Goal: Answer question/provide support

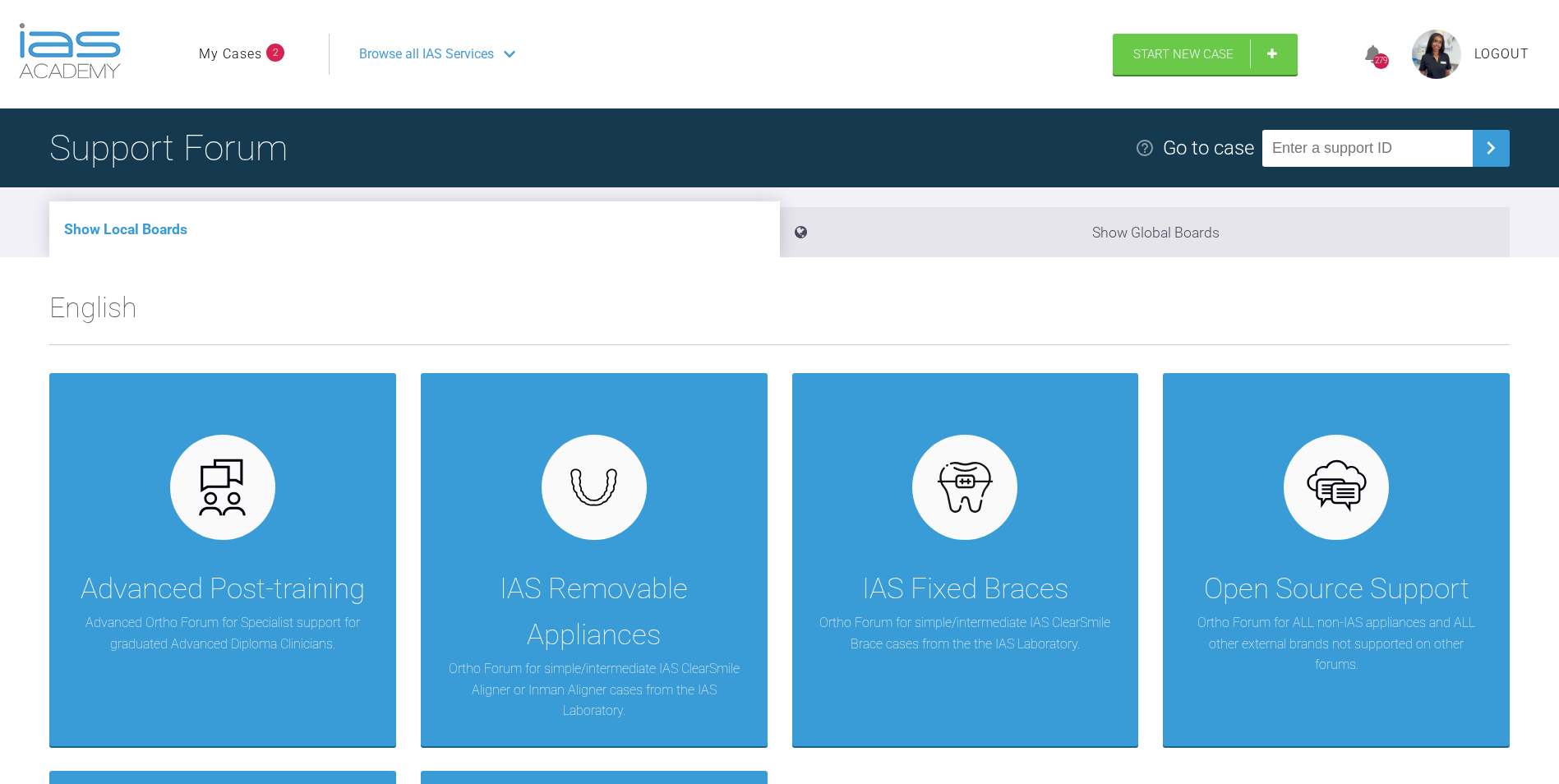
click at [260, 63] on link "My Cases" at bounding box center [230, 54] width 63 height 22
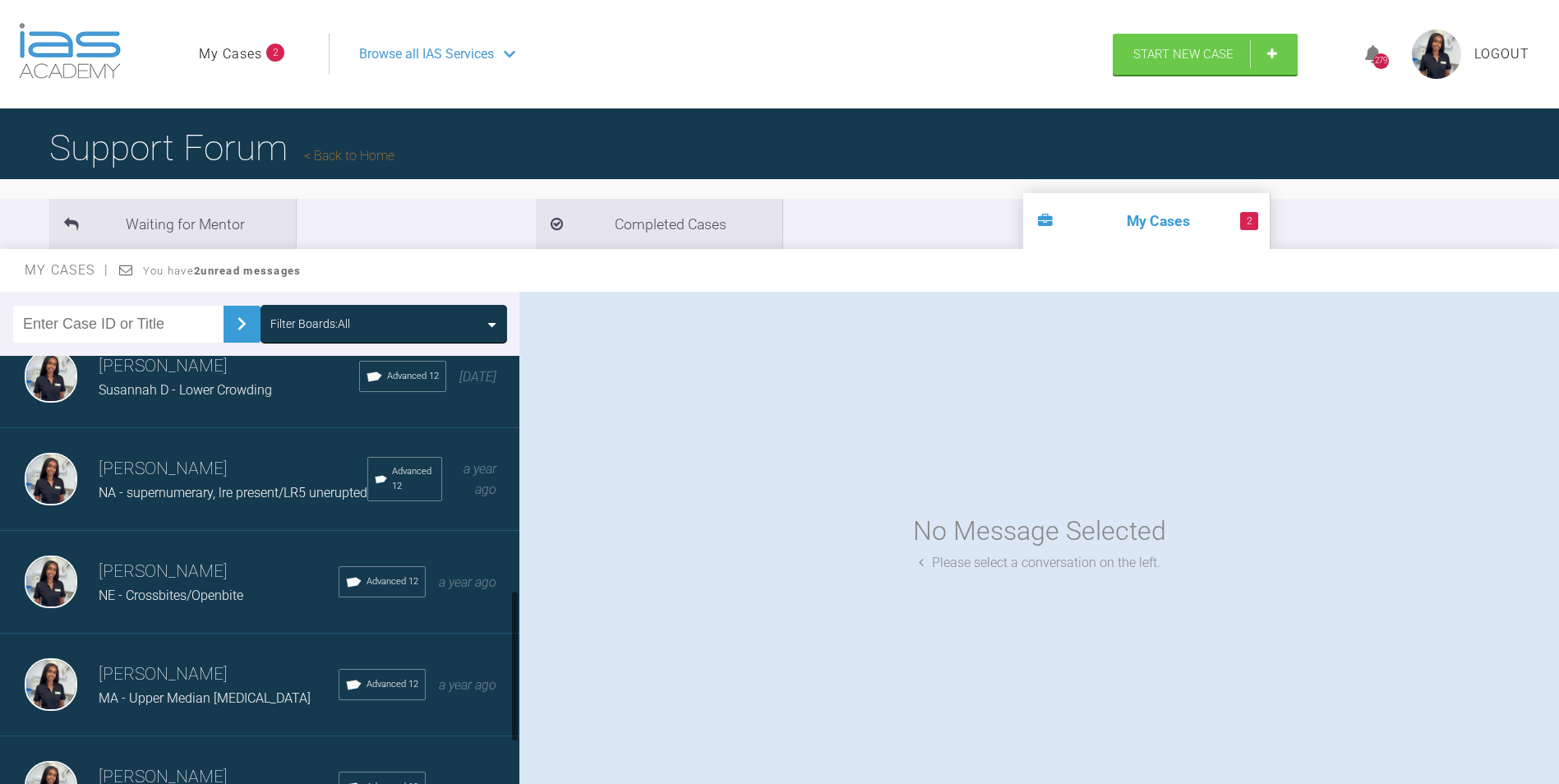
scroll to position [740, 0]
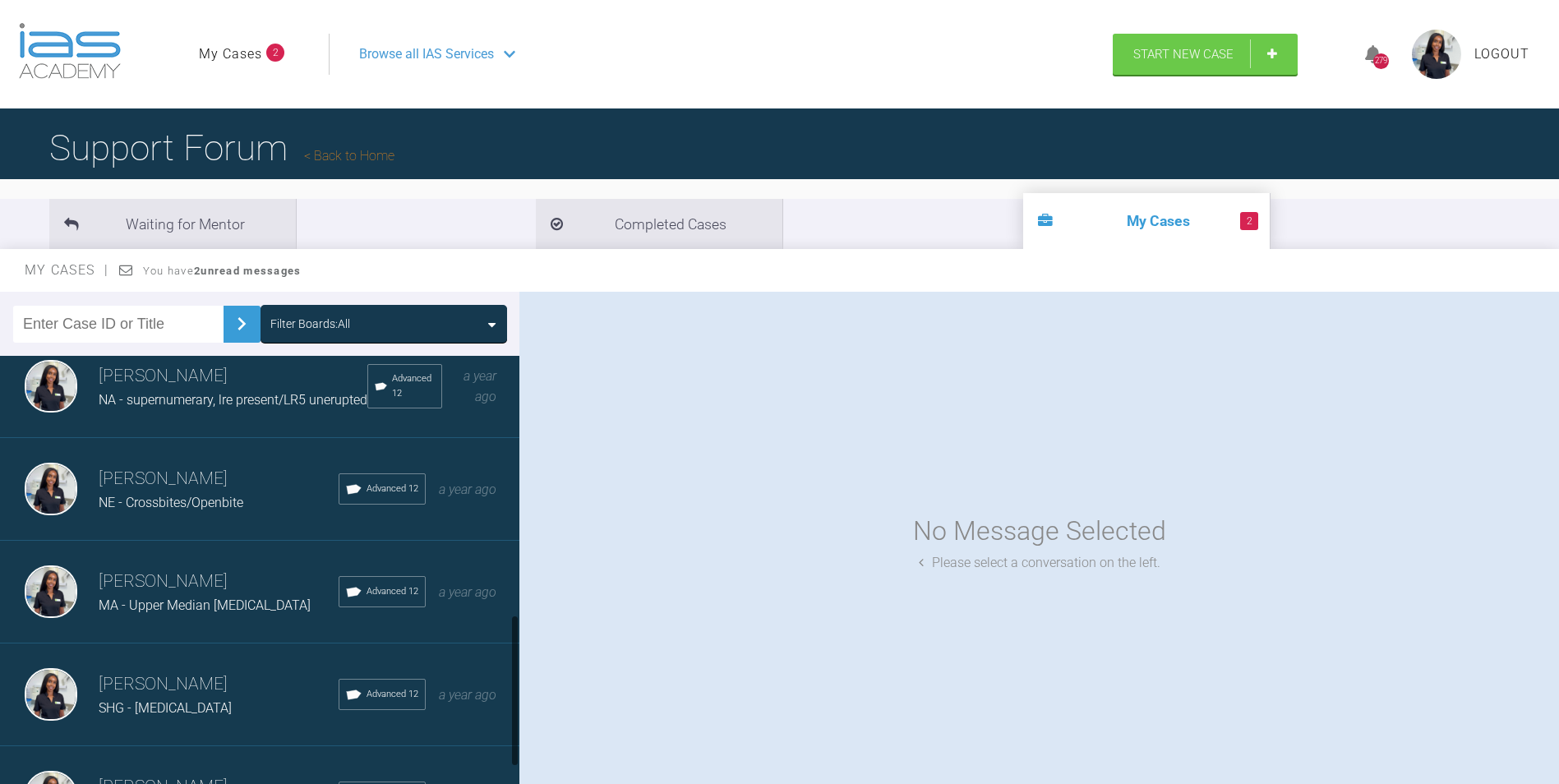
click at [208, 611] on span "MA - Upper Median Diastema" at bounding box center [205, 605] width 212 height 16
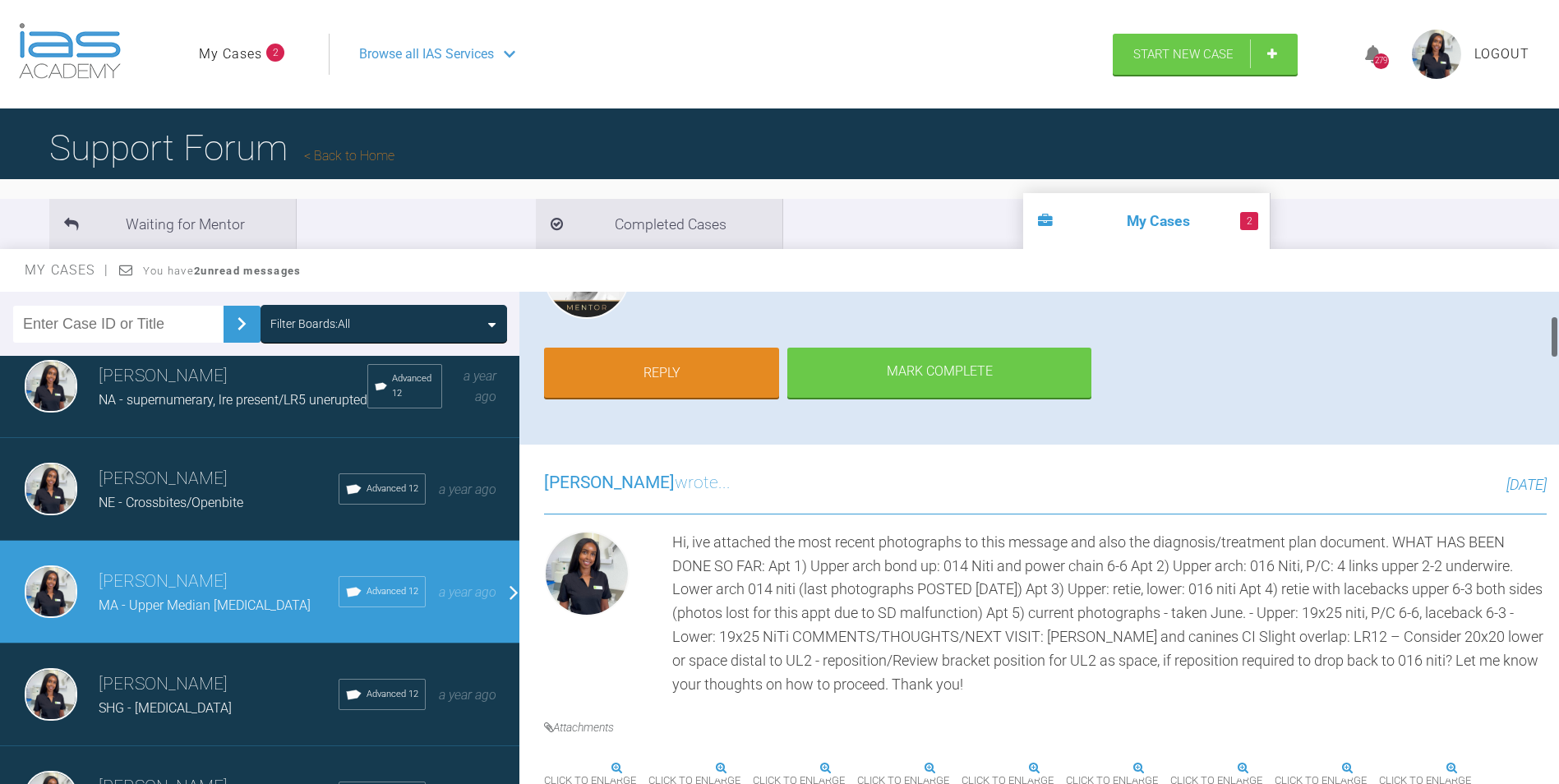
scroll to position [493, 0]
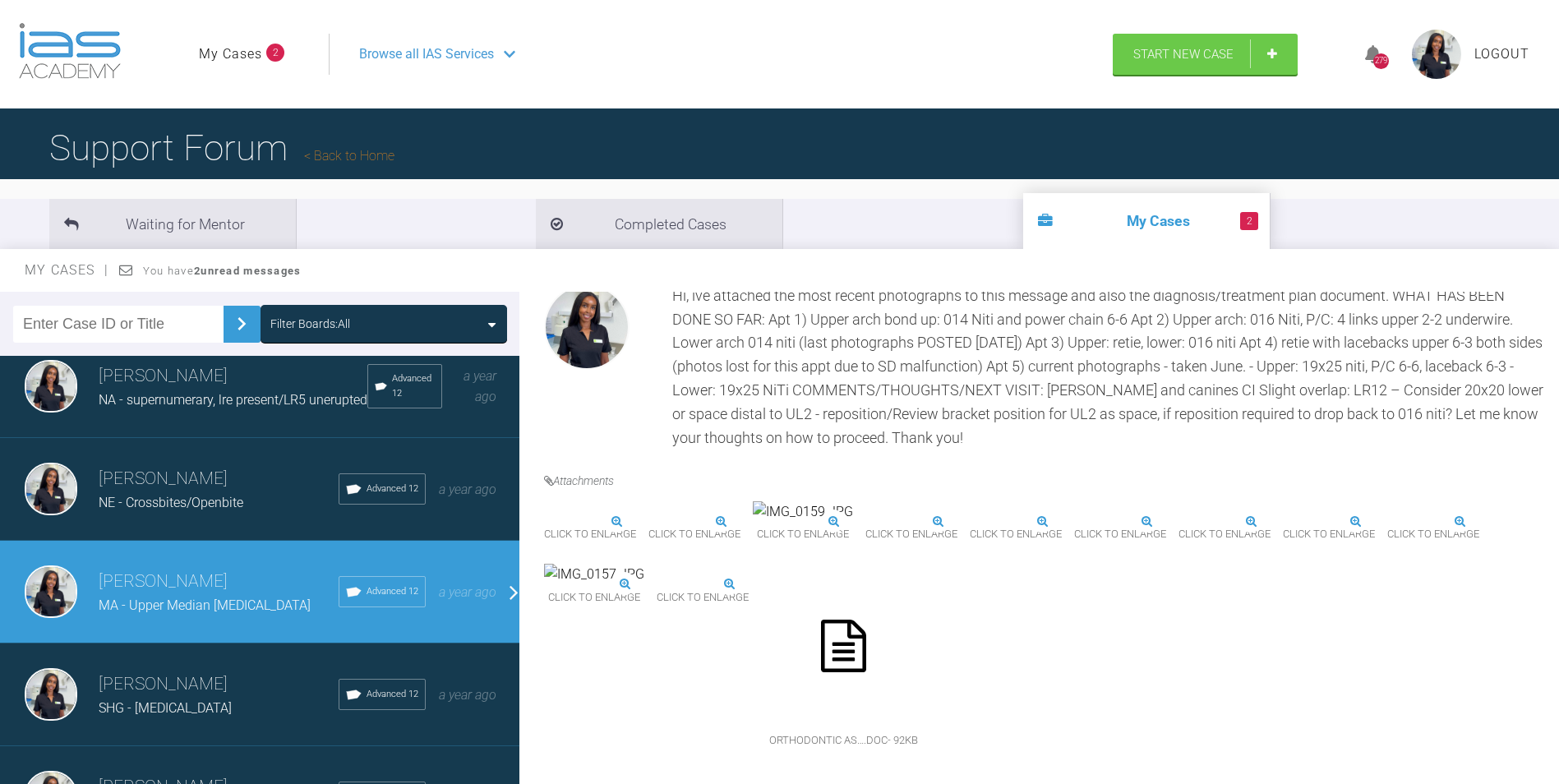
click at [544, 522] on img at bounding box center [544, 522] width 0 height 0
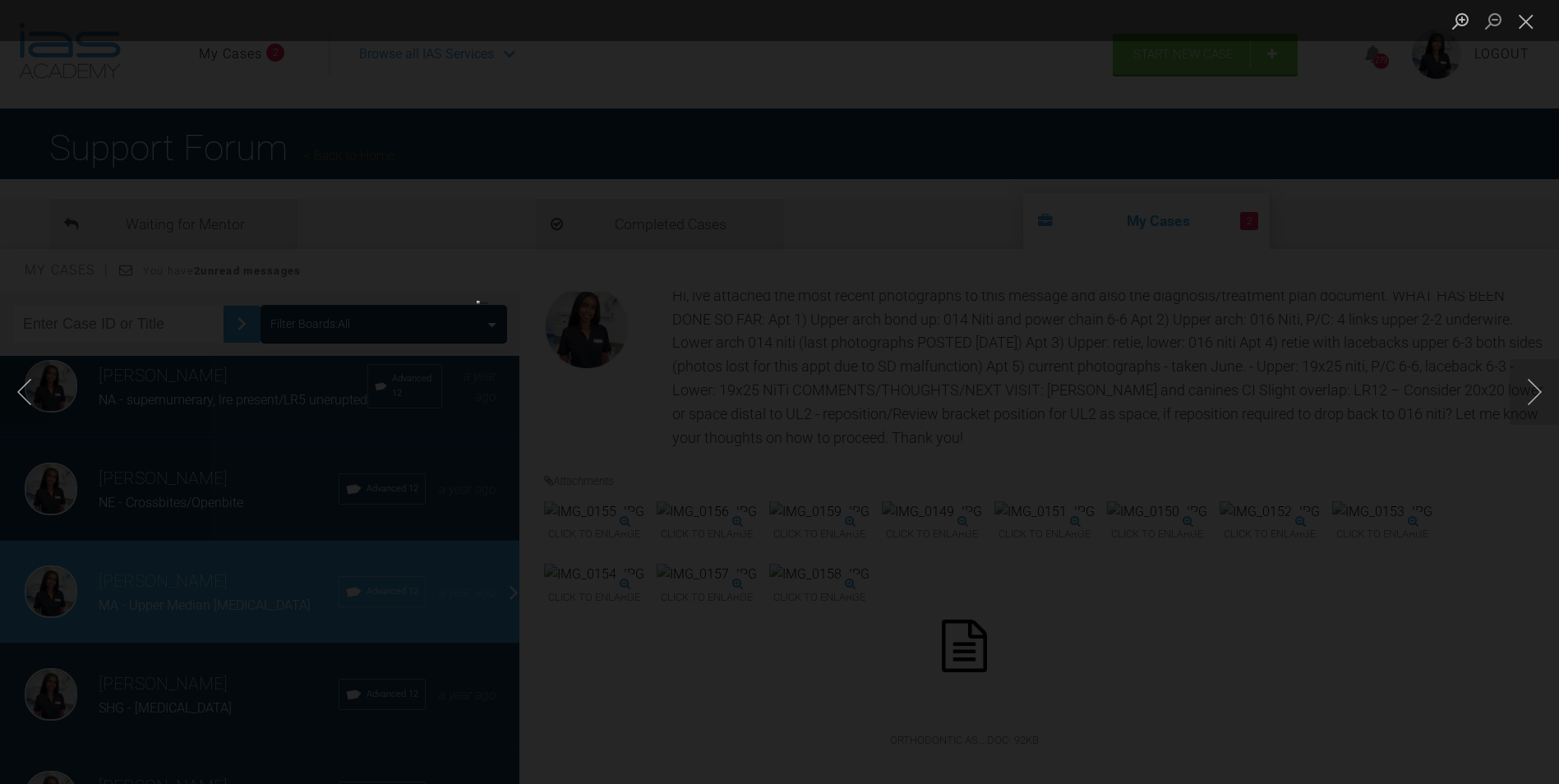
click at [144, 198] on div "Lightbox" at bounding box center [779, 392] width 1559 height 784
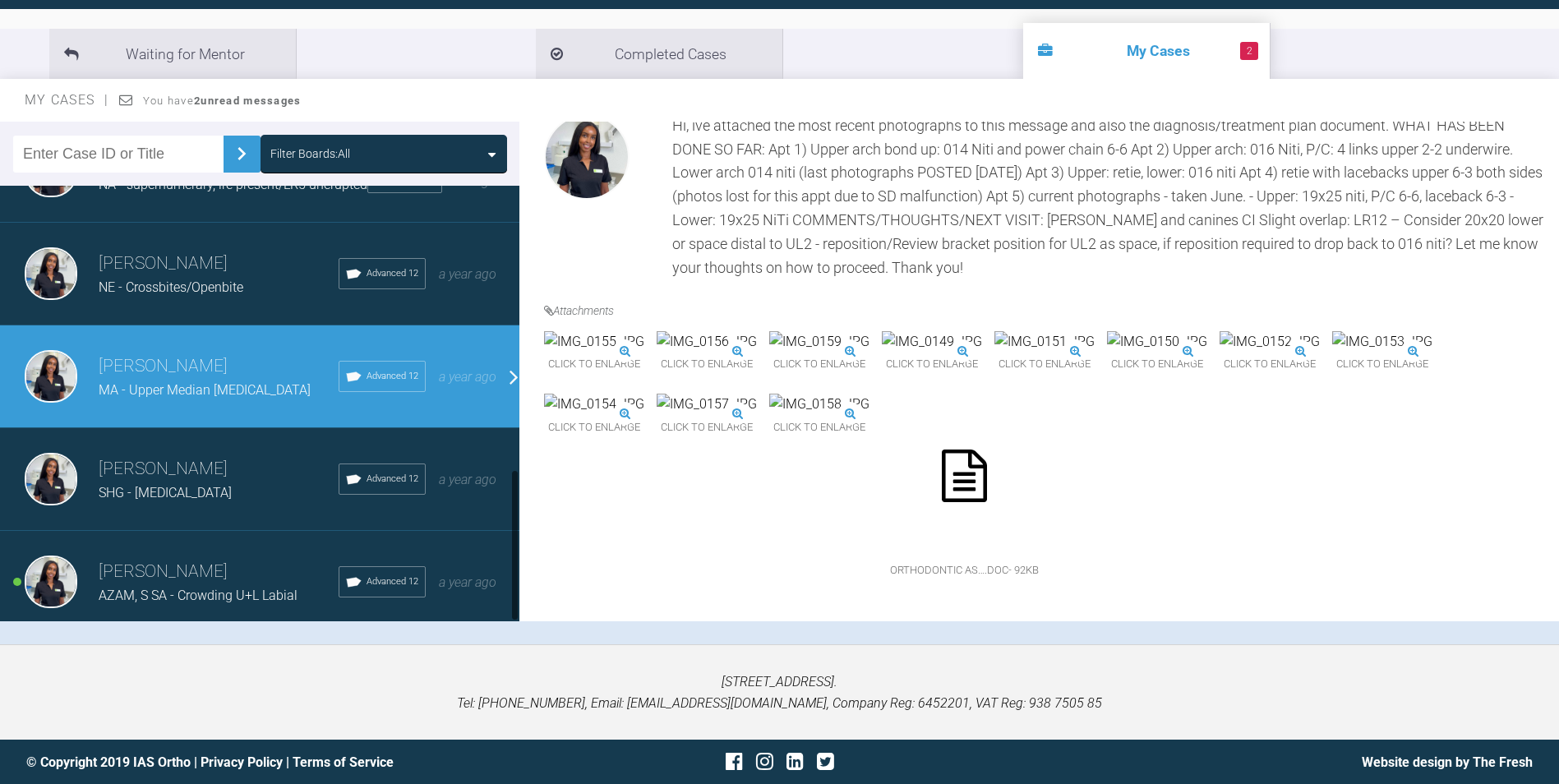
scroll to position [171, 0]
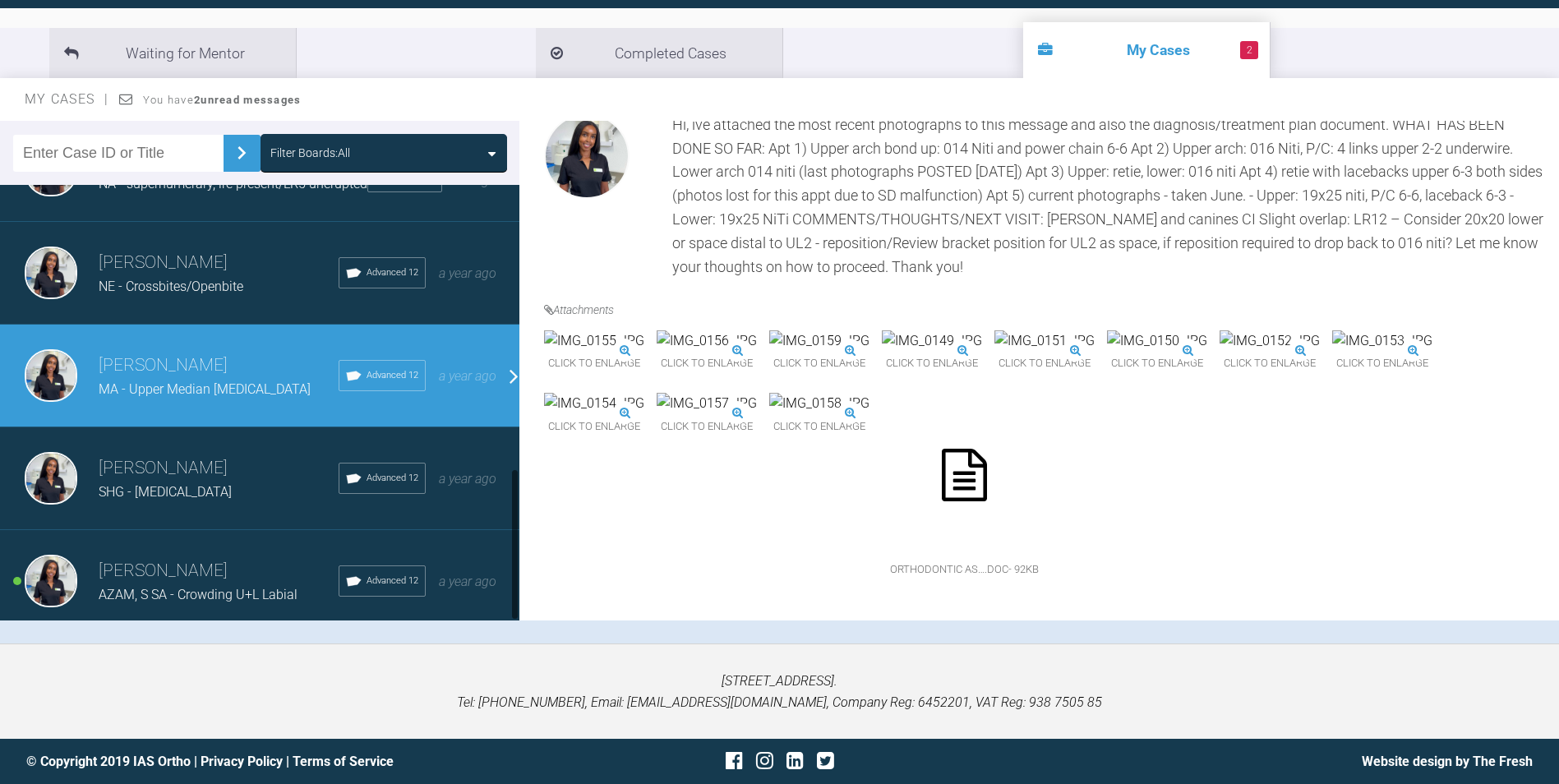
click at [196, 454] on h3 "Mariam Samra" at bounding box center [218, 468] width 240 height 28
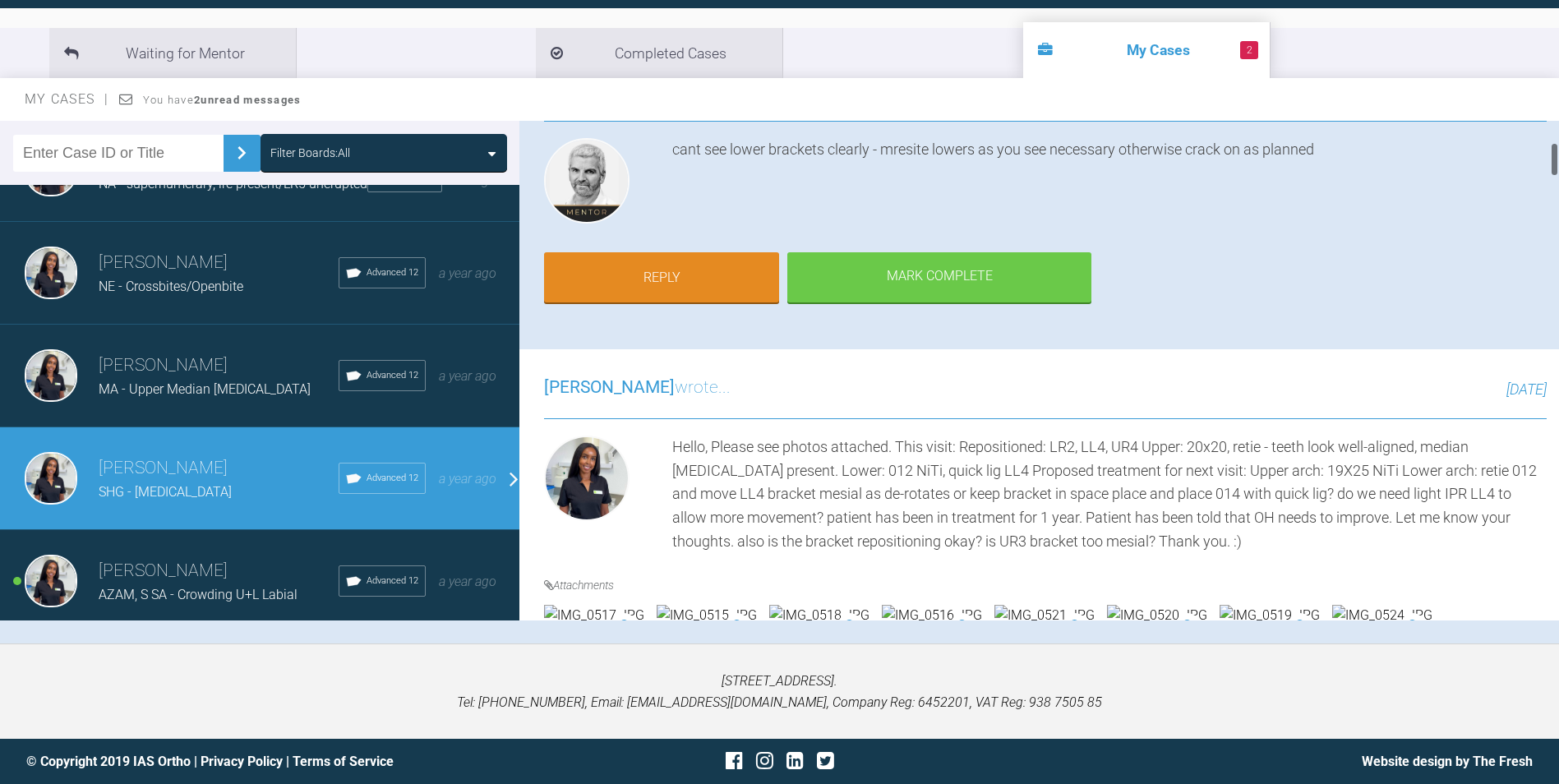
scroll to position [329, 0]
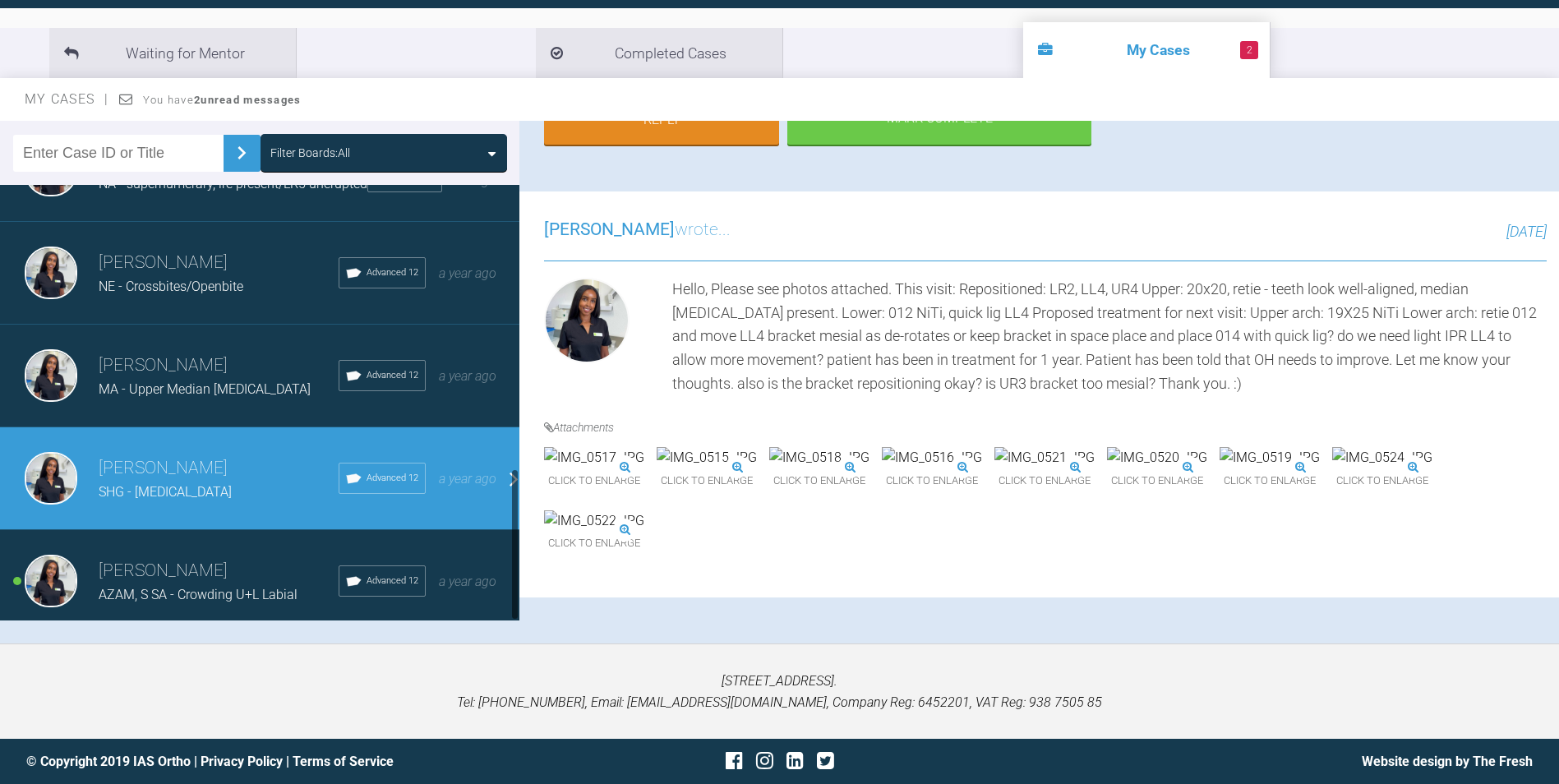
click at [134, 562] on h3 "Mariam Samra" at bounding box center [218, 570] width 240 height 28
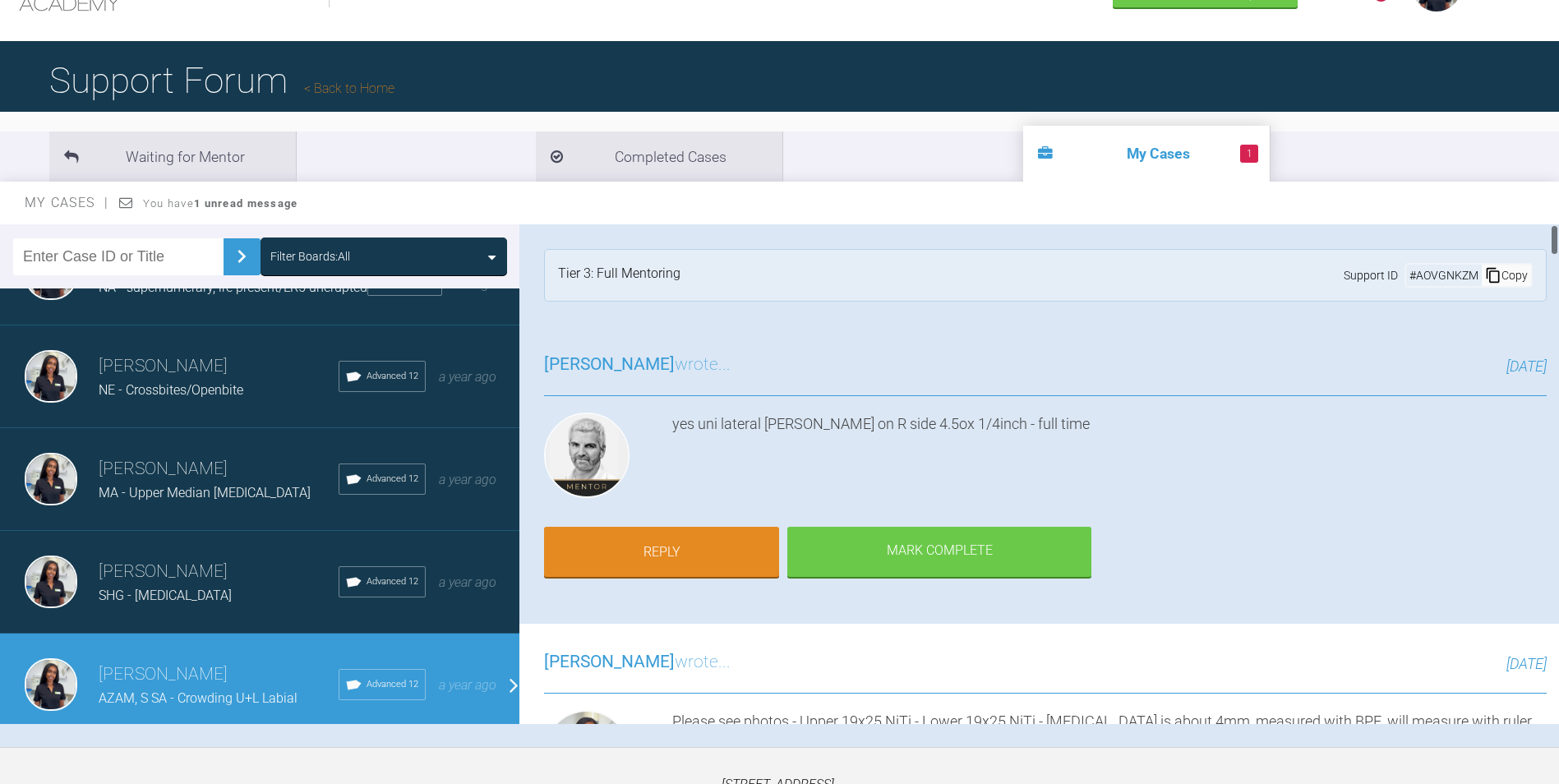
scroll to position [7, 0]
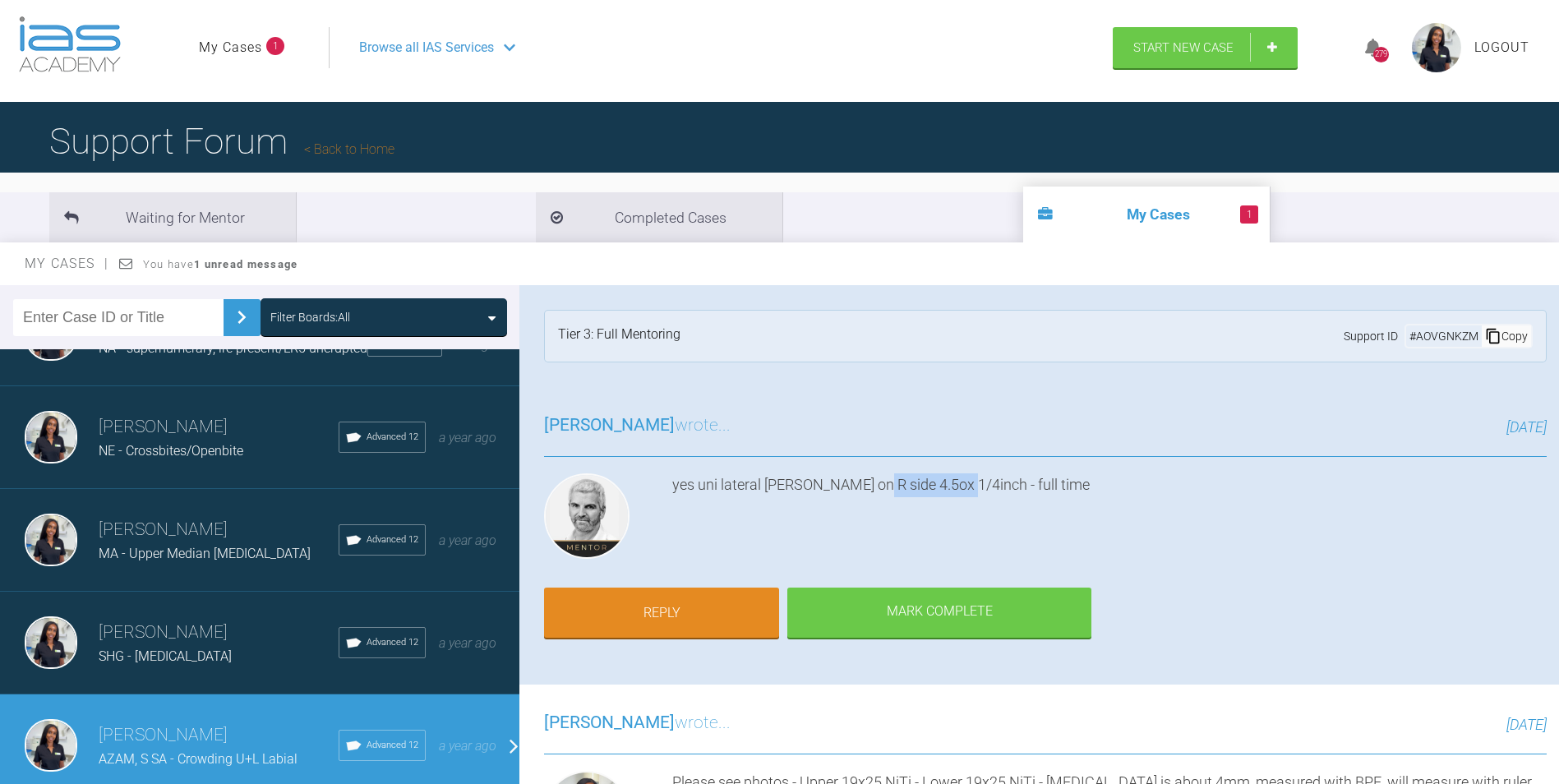
drag, startPoint x: 919, startPoint y: 483, endPoint x: 860, endPoint y: 489, distance: 59.3
click at [860, 489] on div "yes uni lateral Cl II on R side 4.5ox 1/4inch - full time" at bounding box center [1109, 519] width 874 height 92
copy div "4.5ox 1/4inch"
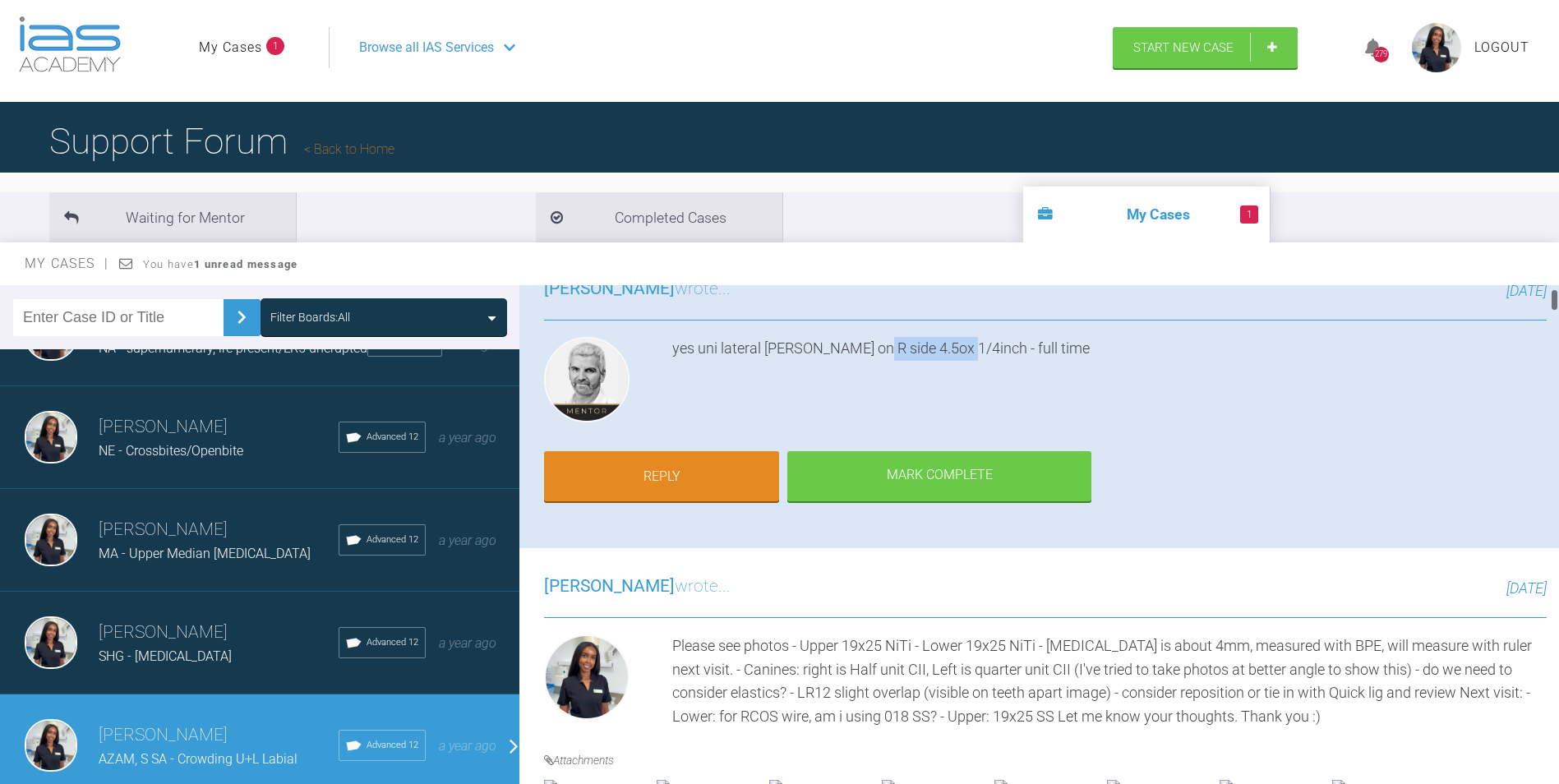
scroll to position [329, 0]
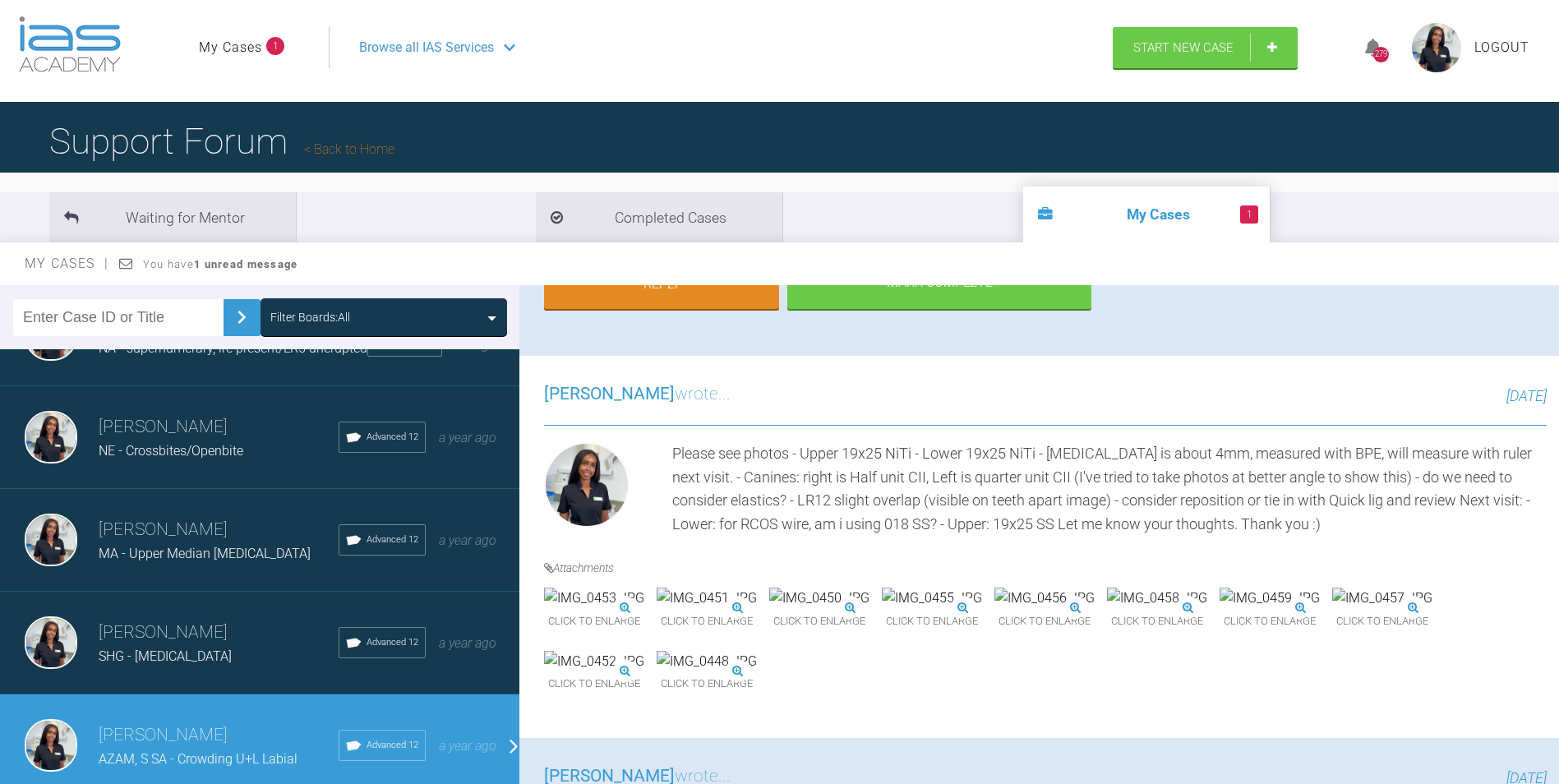
click at [757, 609] on img at bounding box center [706, 599] width 100 height 22
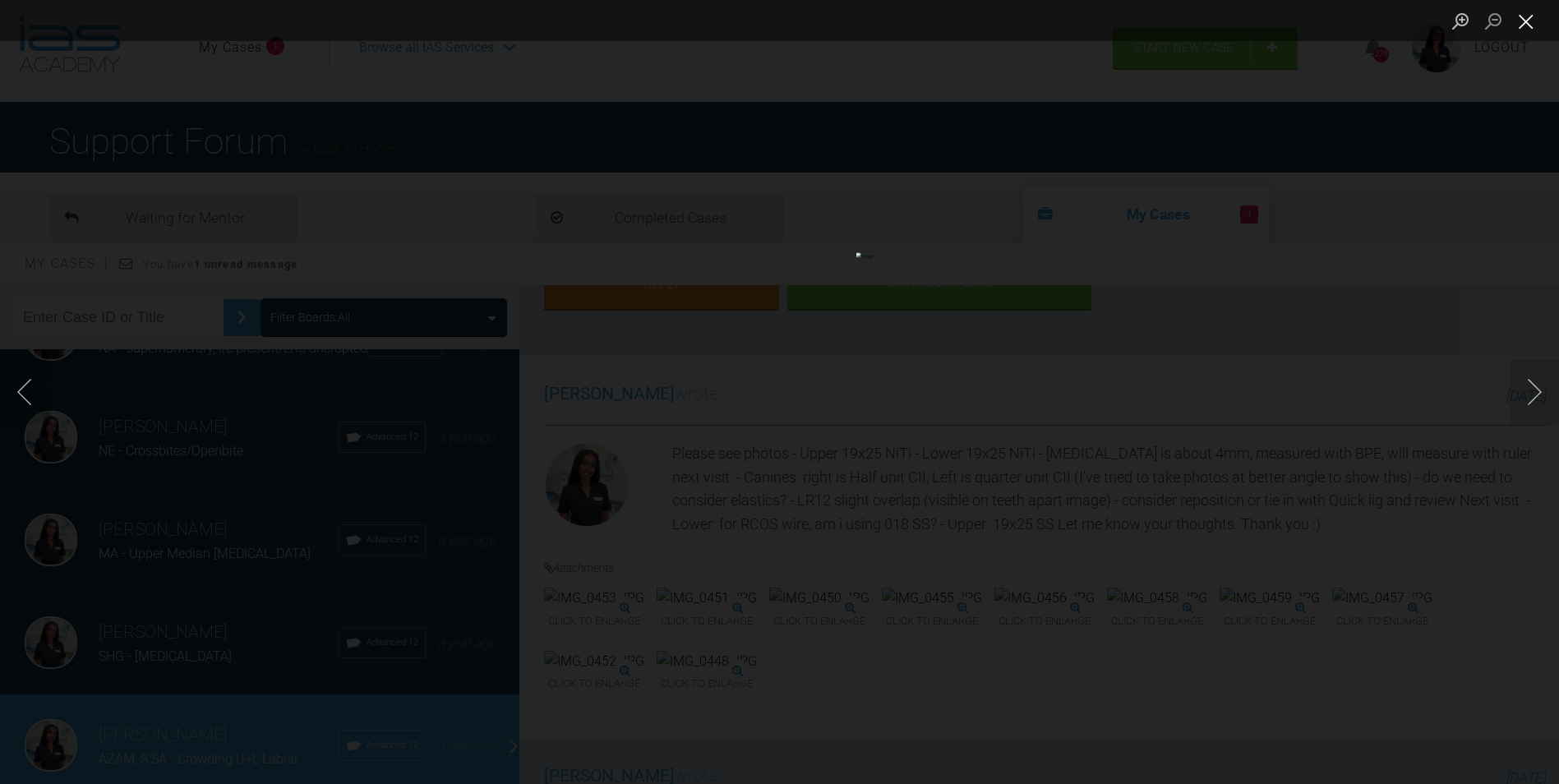
click at [1529, 23] on button "Close lightbox" at bounding box center [1526, 21] width 33 height 28
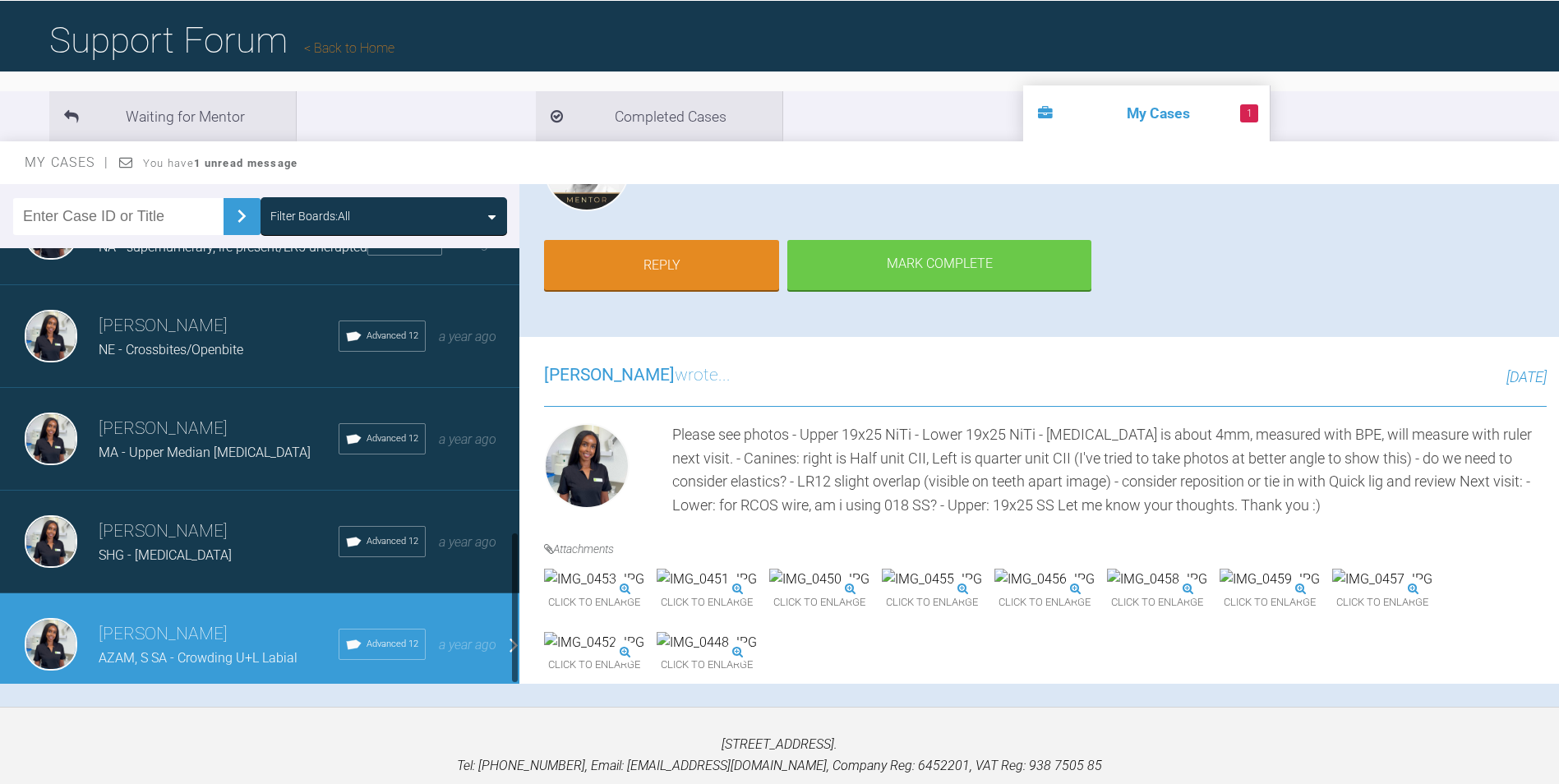
scroll to position [171, 0]
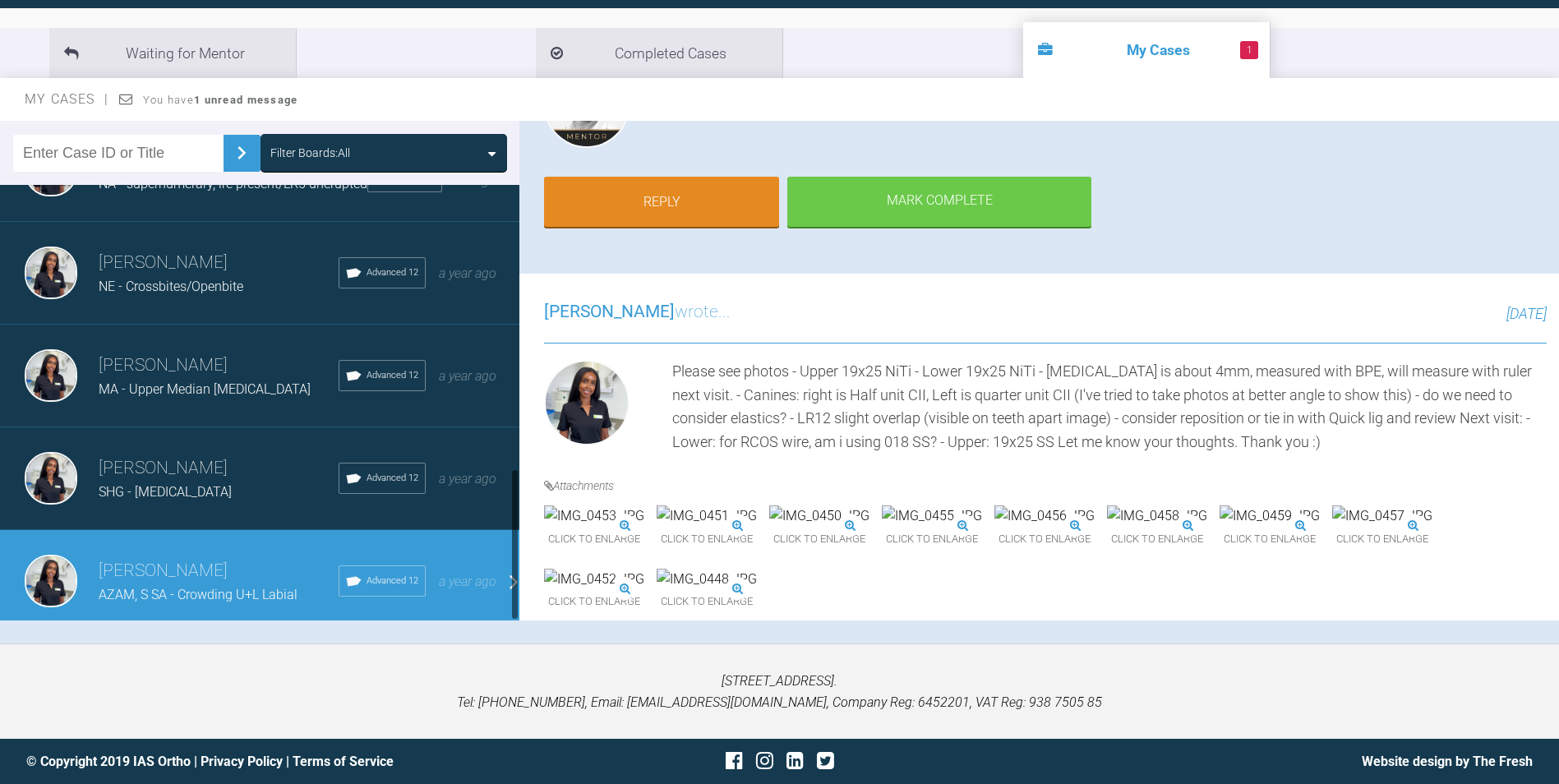
click at [173, 509] on div "Mariam Samra SHG - crowded teeth Advanced 12 a year ago" at bounding box center [266, 478] width 532 height 103
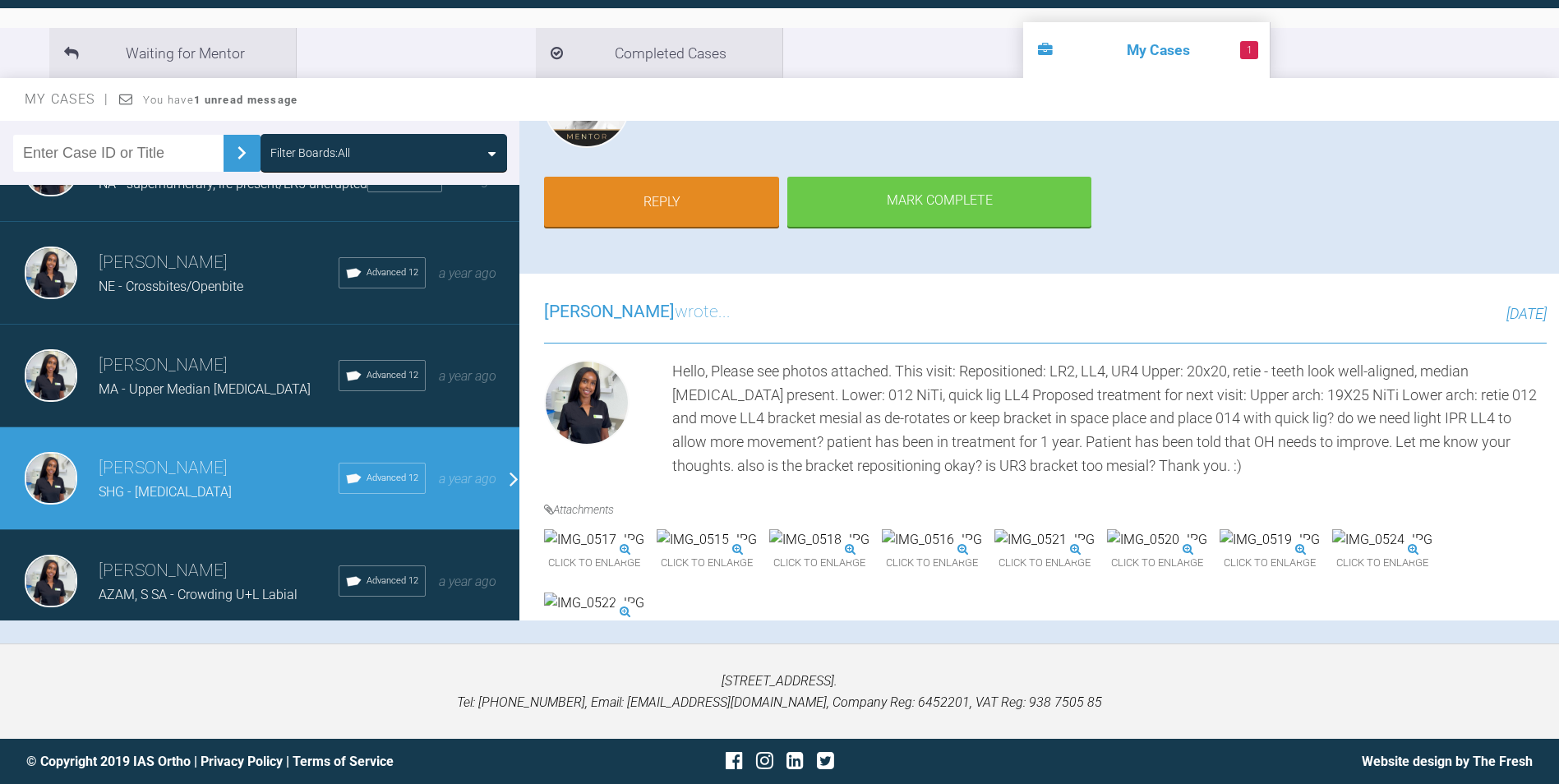
click at [190, 382] on span "MA - Upper Median Diastema" at bounding box center [205, 389] width 212 height 16
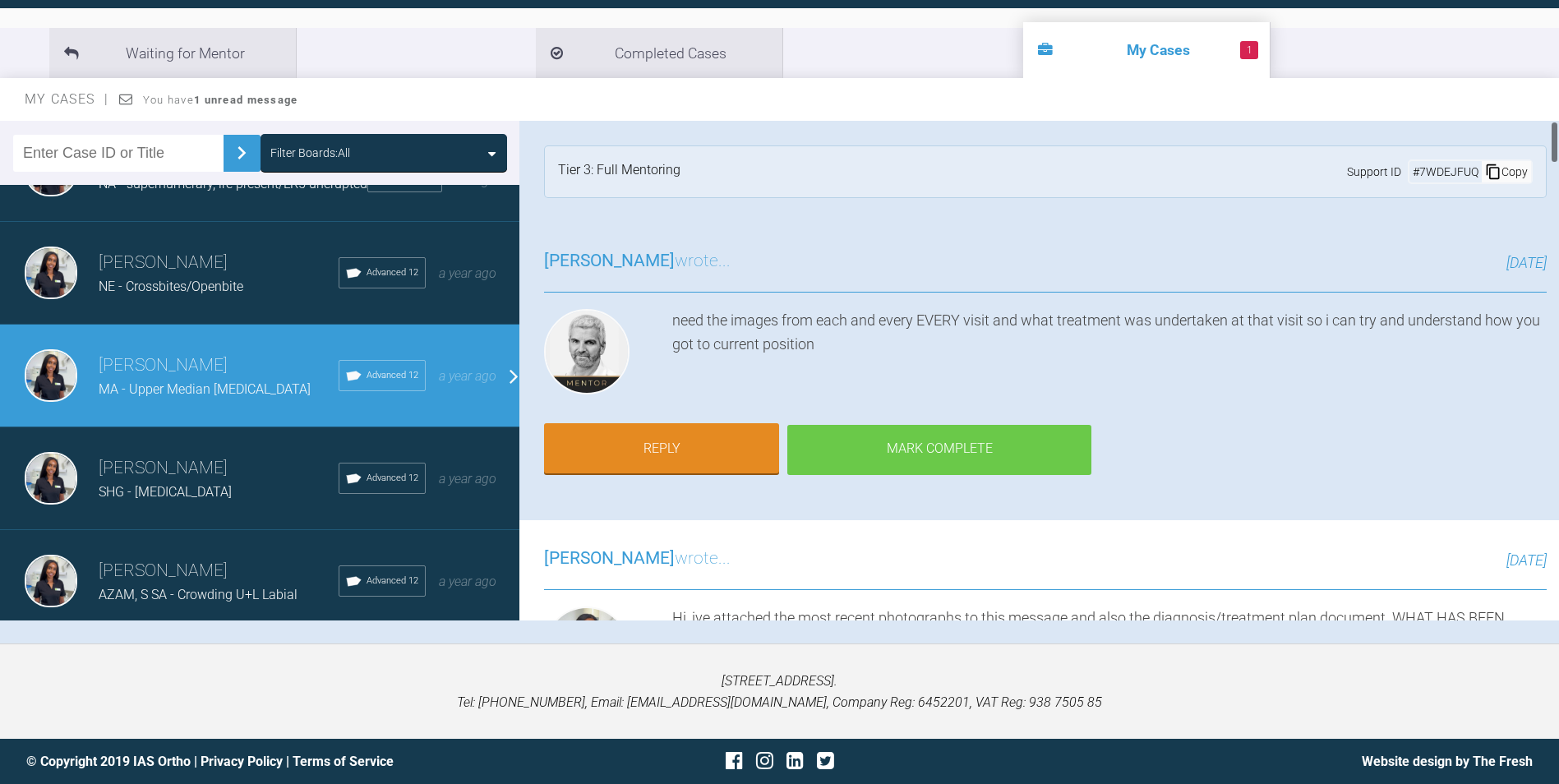
scroll to position [89, 0]
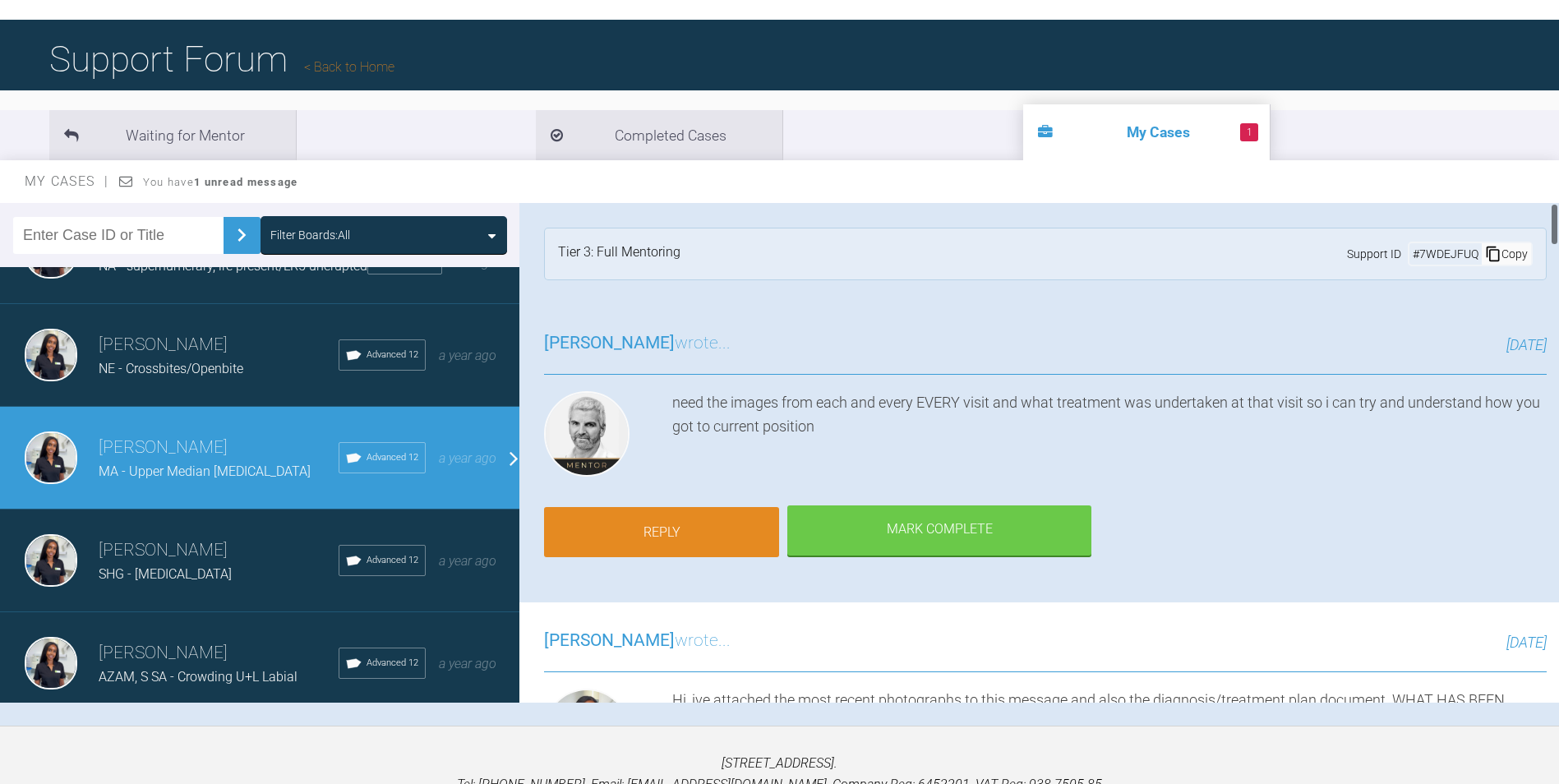
click at [708, 525] on link "Reply" at bounding box center [662, 532] width 235 height 51
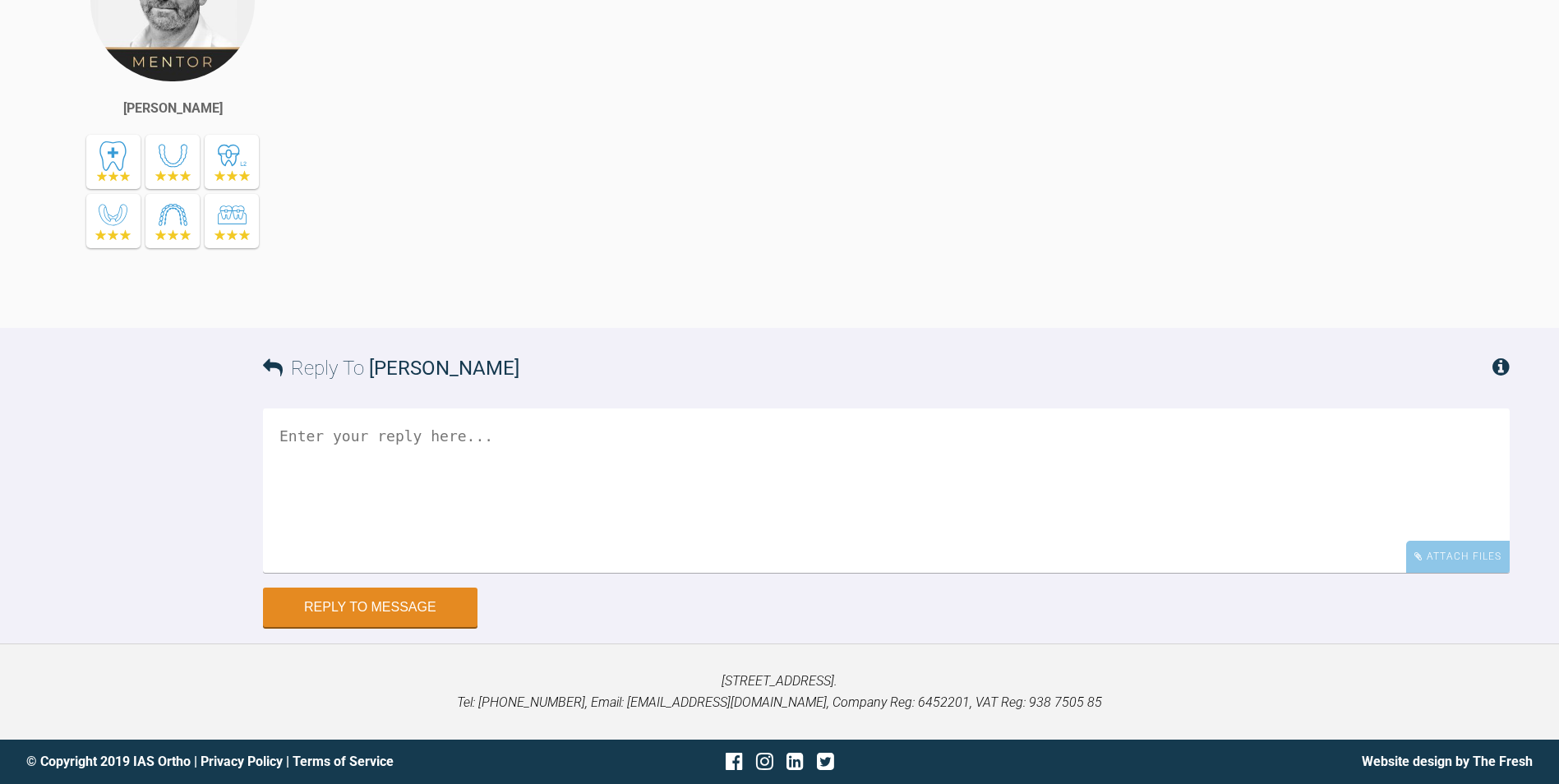
scroll to position [7802, 0]
